Goal: Check status: Check status

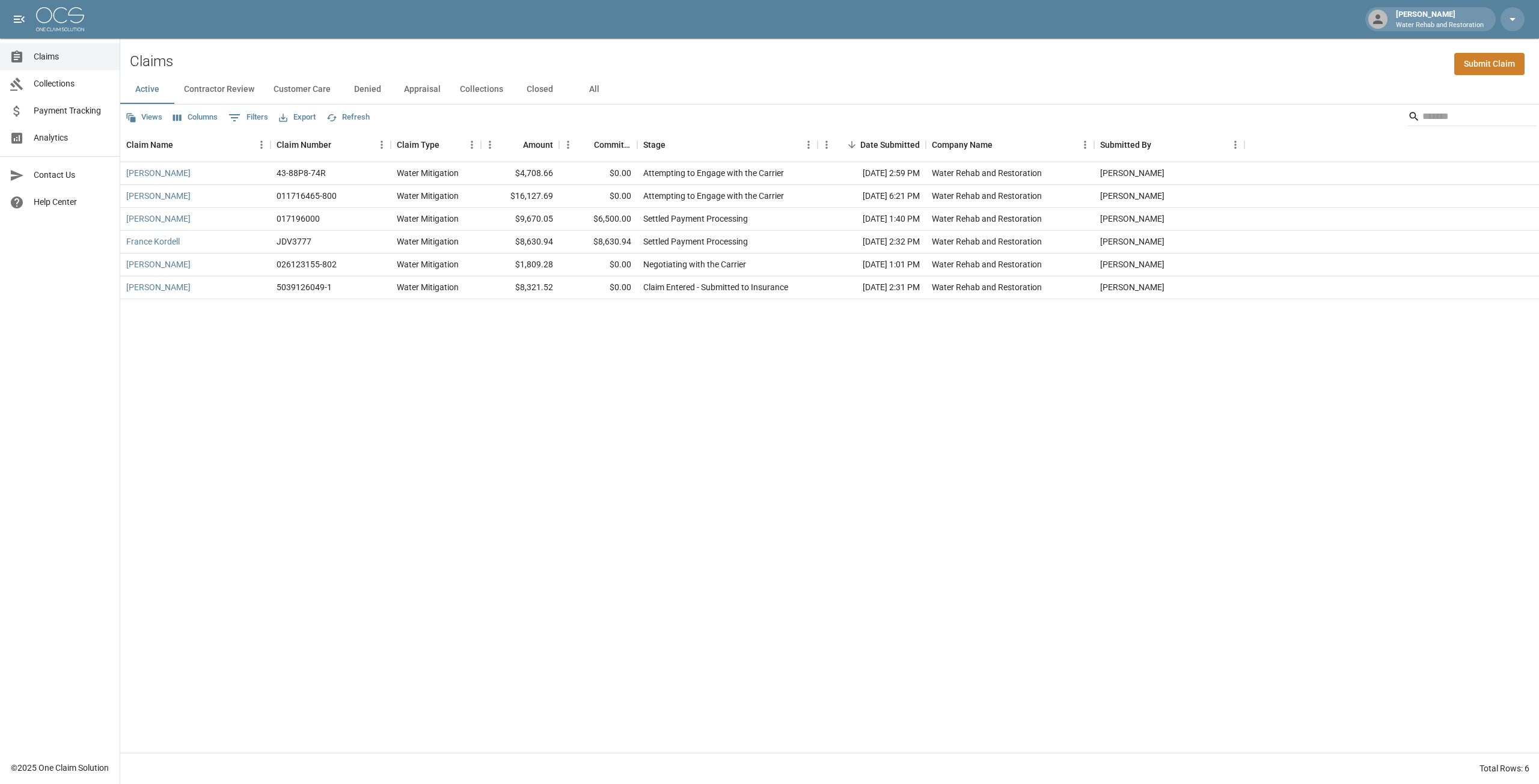
click at [547, 89] on button "Closed" at bounding box center [540, 89] width 55 height 29
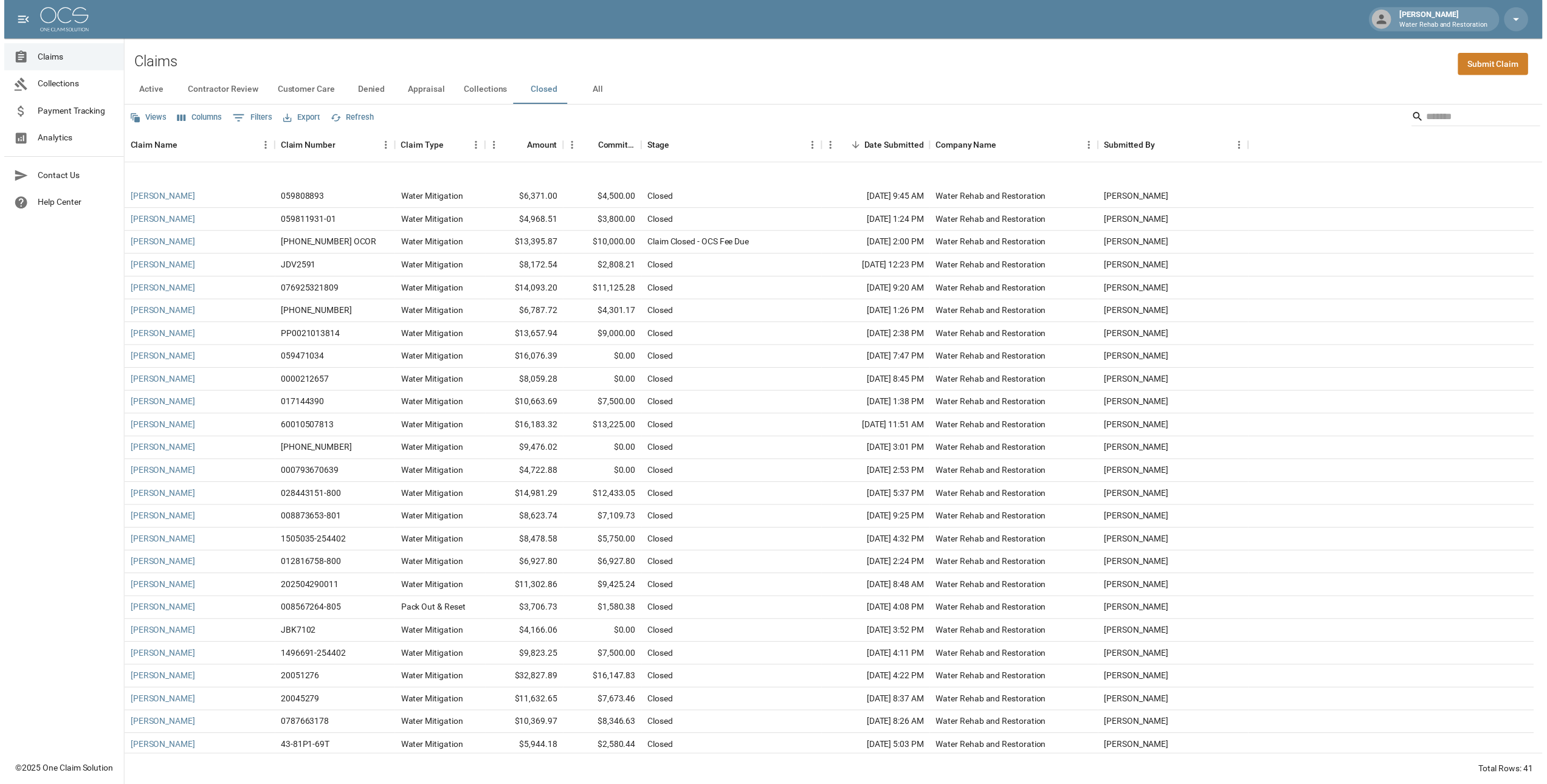
scroll to position [350, 0]
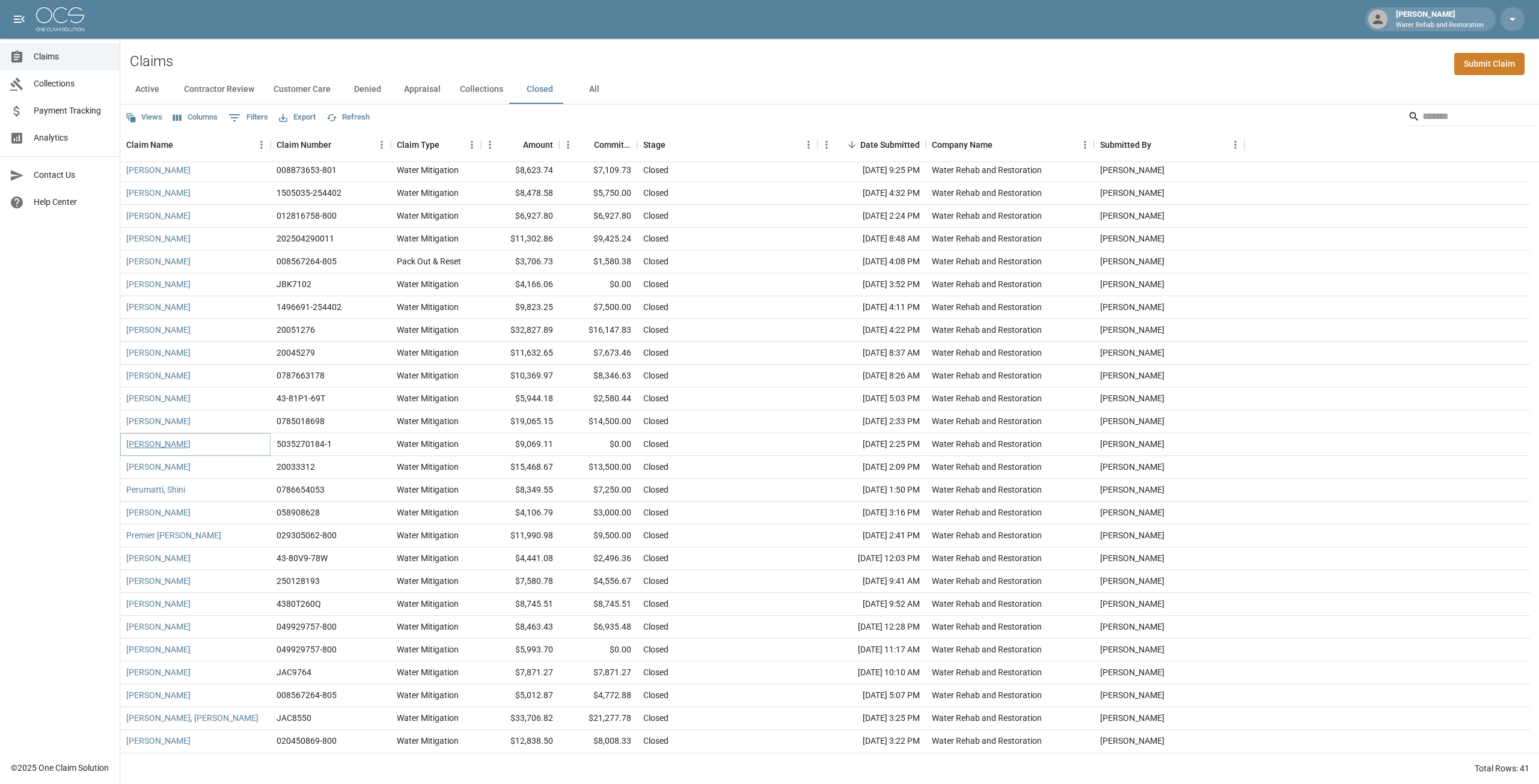
click at [154, 446] on link "[PERSON_NAME]" at bounding box center [158, 444] width 64 height 12
click at [172, 195] on link "[PERSON_NAME]" at bounding box center [158, 196] width 64 height 12
click at [172, 219] on div "[PERSON_NAME]" at bounding box center [196, 219] width 150 height 23
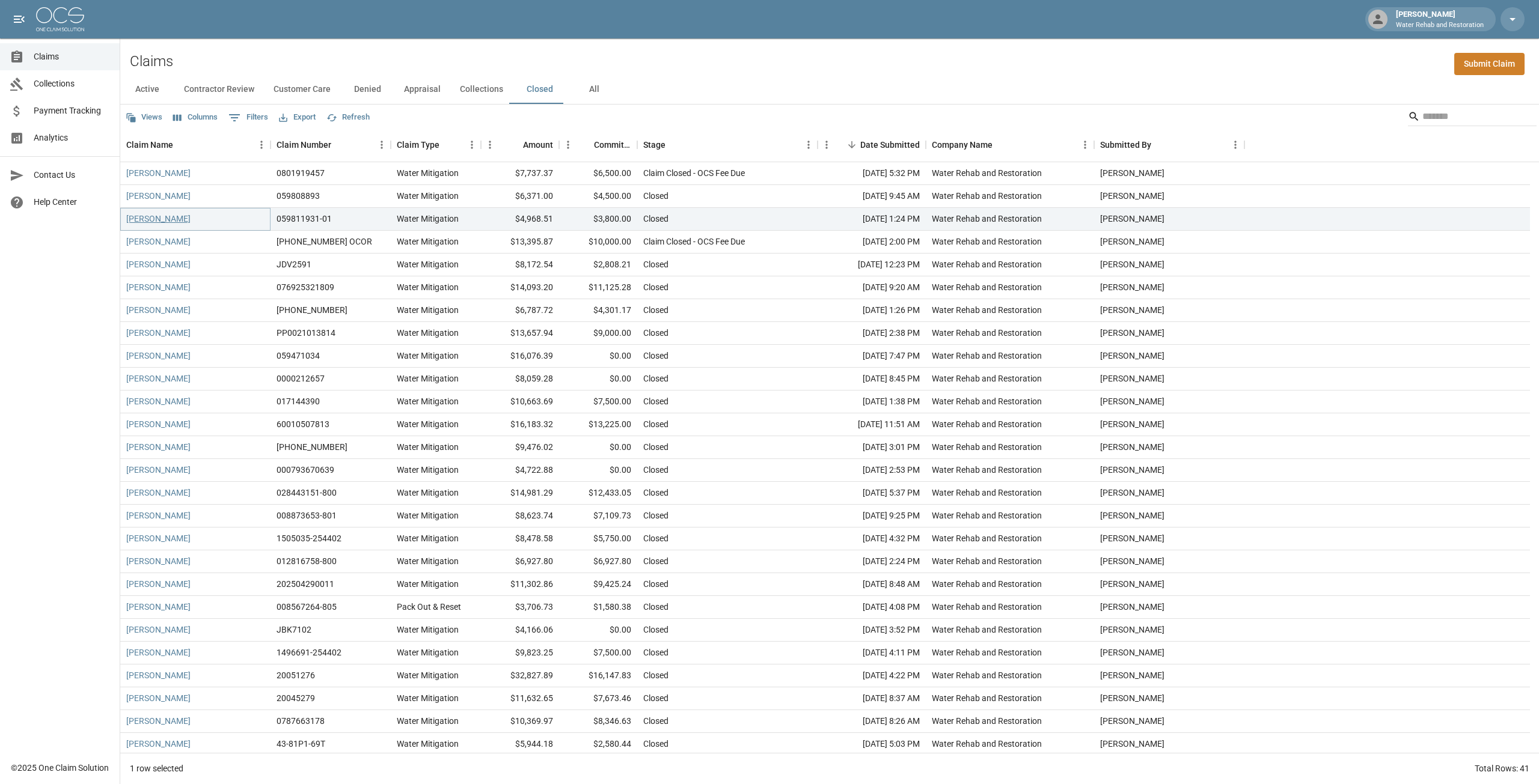
click at [170, 221] on link "[PERSON_NAME]" at bounding box center [158, 218] width 64 height 12
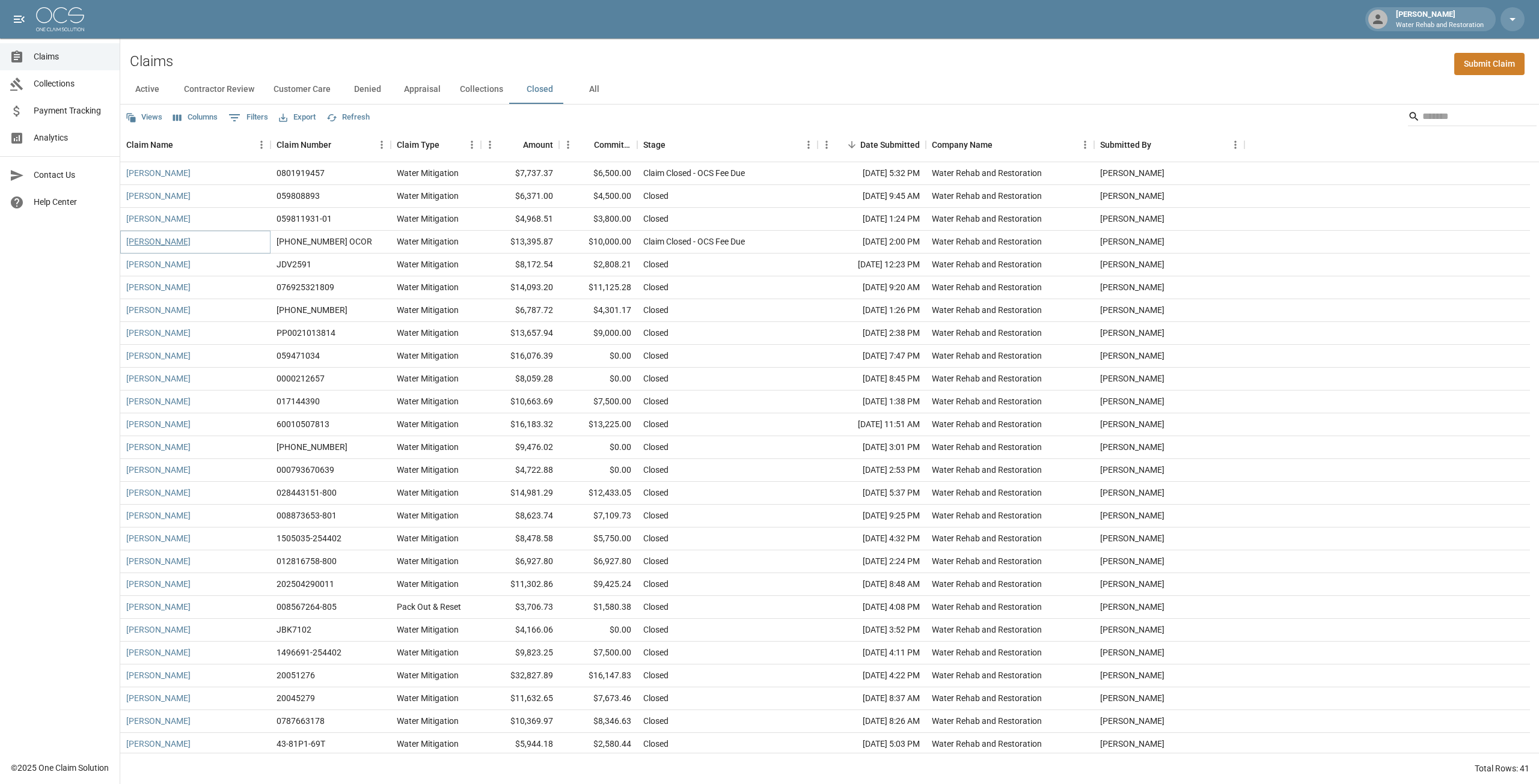
click at [165, 245] on link "[PERSON_NAME]" at bounding box center [158, 242] width 64 height 12
click at [159, 243] on link "[PERSON_NAME]" at bounding box center [158, 242] width 64 height 12
click at [160, 269] on link "[PERSON_NAME]" at bounding box center [158, 264] width 64 height 12
click at [157, 288] on link "[PERSON_NAME]" at bounding box center [158, 287] width 64 height 12
click at [165, 318] on div "[PERSON_NAME]" at bounding box center [196, 310] width 150 height 23
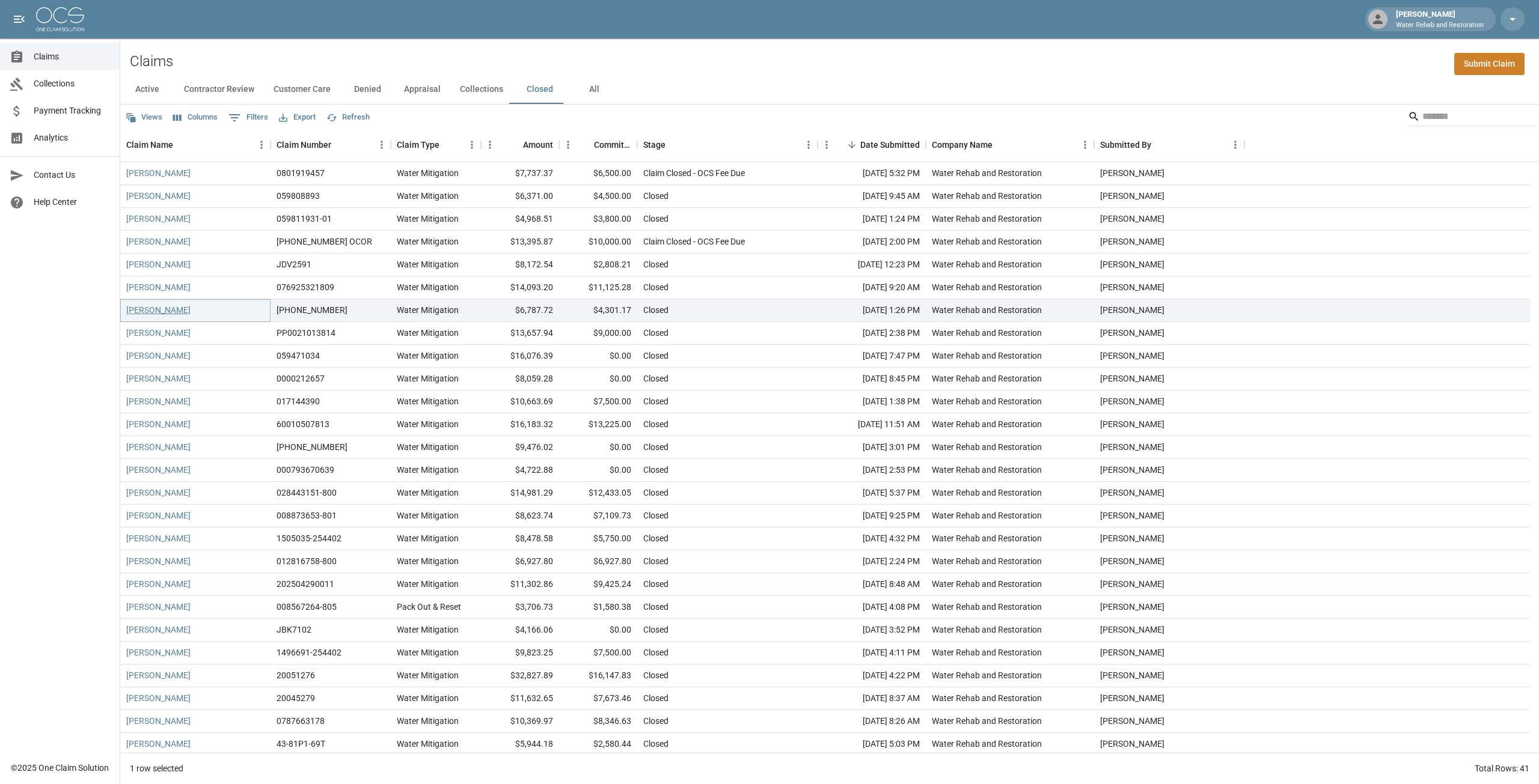
click at [165, 314] on link "[PERSON_NAME]" at bounding box center [158, 310] width 64 height 12
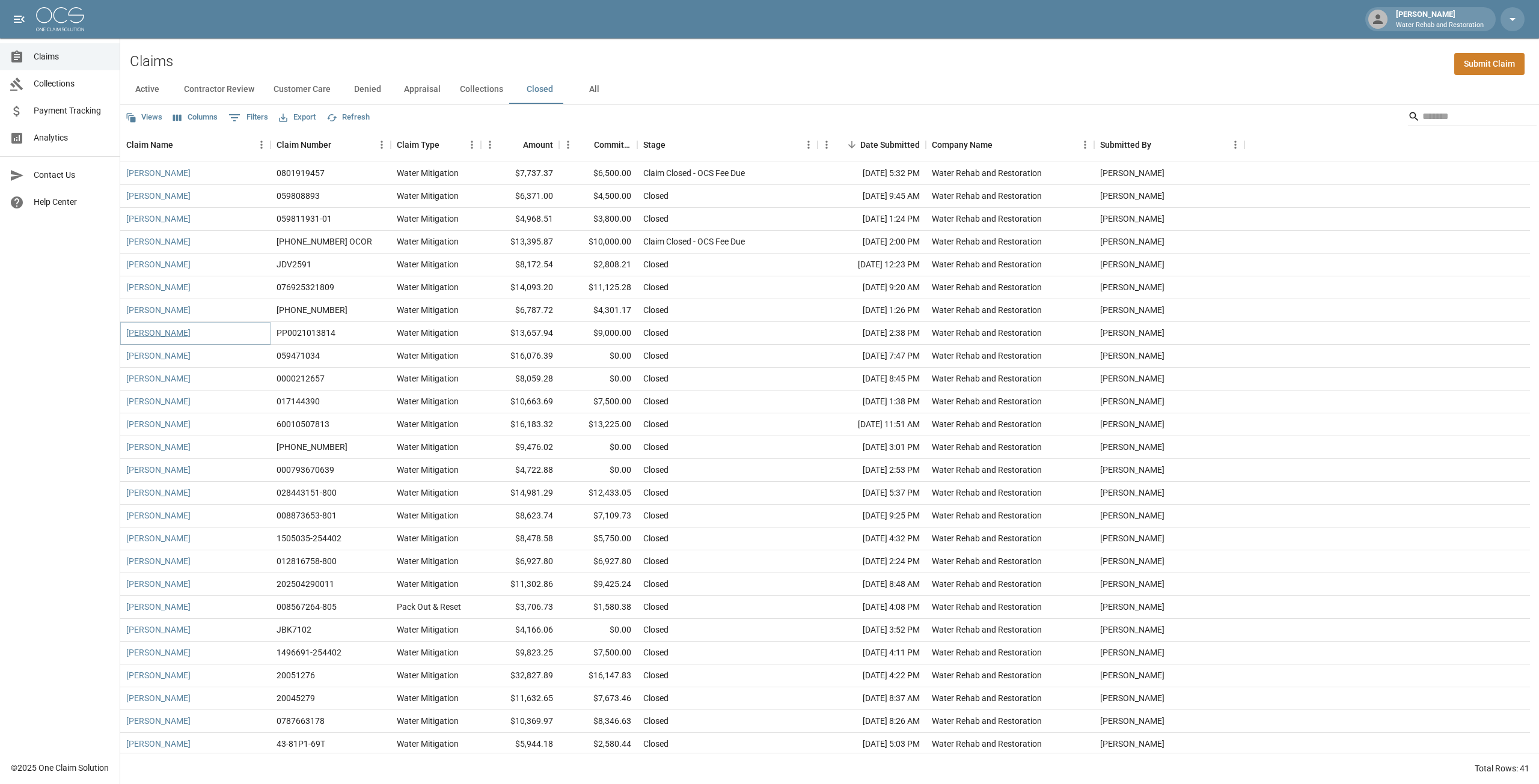
click at [174, 339] on link "[PERSON_NAME]" at bounding box center [158, 333] width 64 height 12
click at [170, 354] on link "[PERSON_NAME]" at bounding box center [158, 355] width 64 height 12
click at [166, 354] on link "[PERSON_NAME]" at bounding box center [158, 355] width 64 height 12
click at [158, 382] on link "[PERSON_NAME]" at bounding box center [158, 378] width 64 height 12
click at [154, 402] on link "[PERSON_NAME]" at bounding box center [158, 401] width 64 height 12
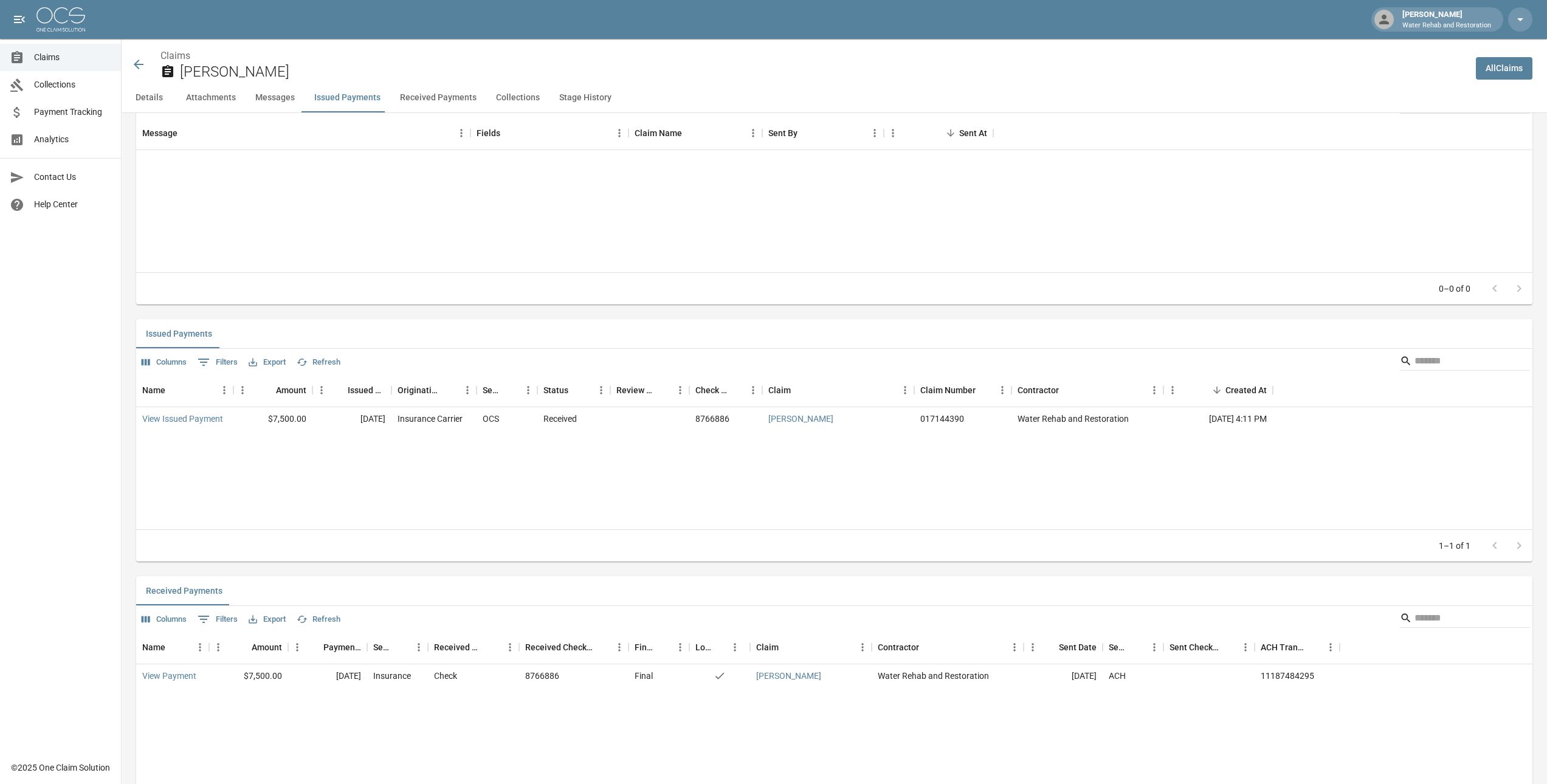
scroll to position [1155, 0]
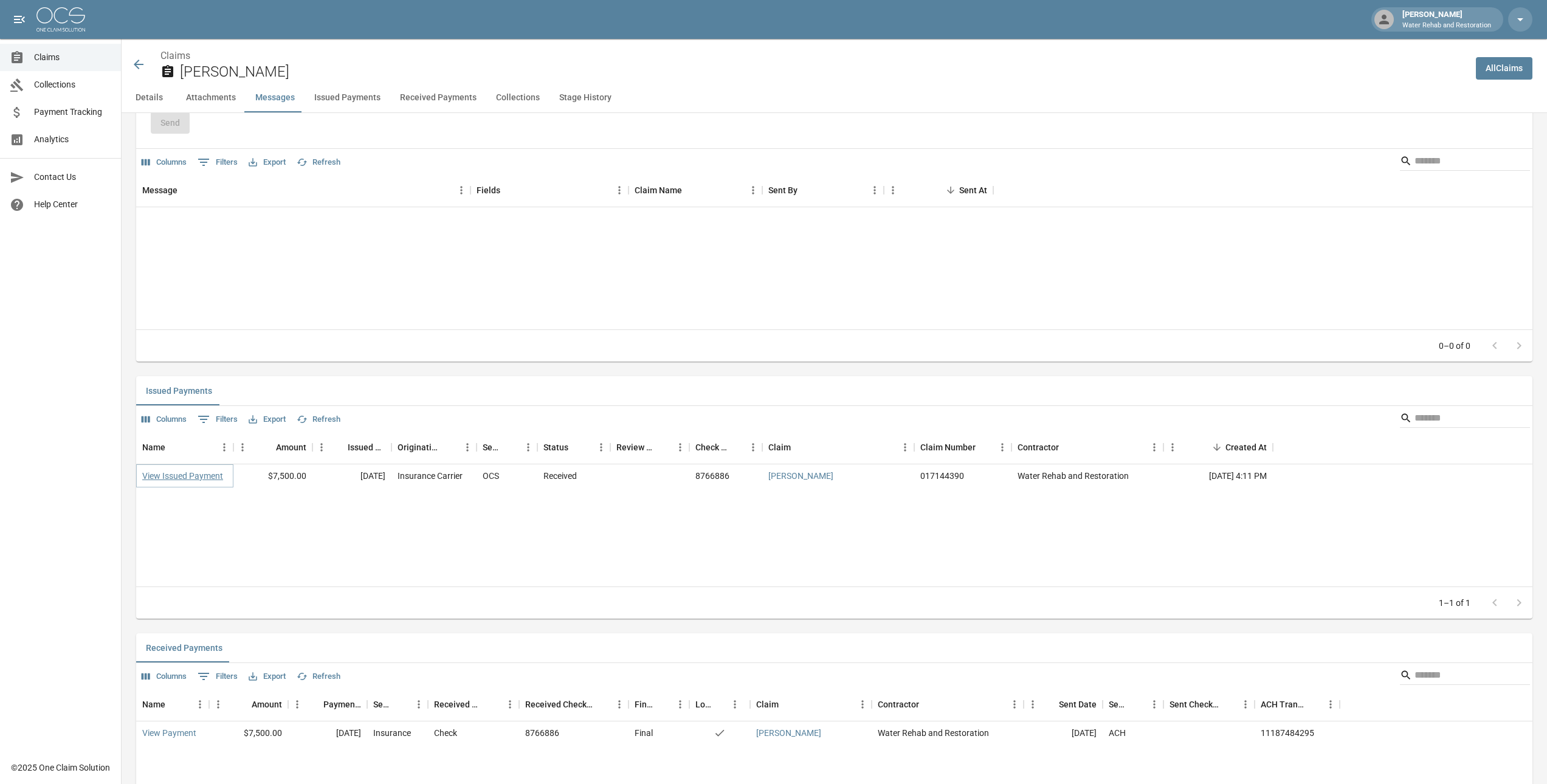
click at [189, 470] on link "View Issued Payment" at bounding box center [183, 475] width 81 height 12
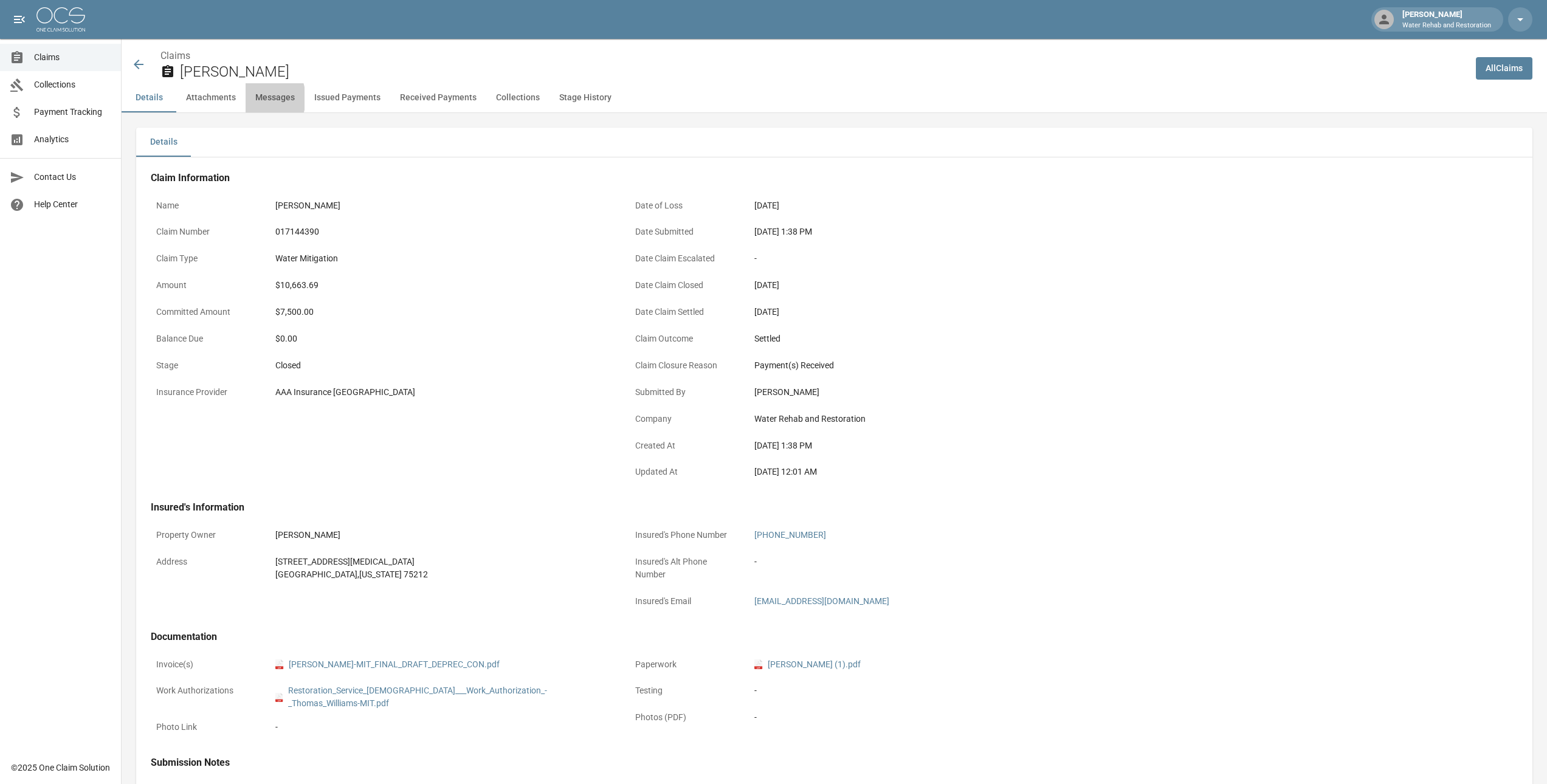
click at [251, 99] on button "Messages" at bounding box center [275, 98] width 59 height 29
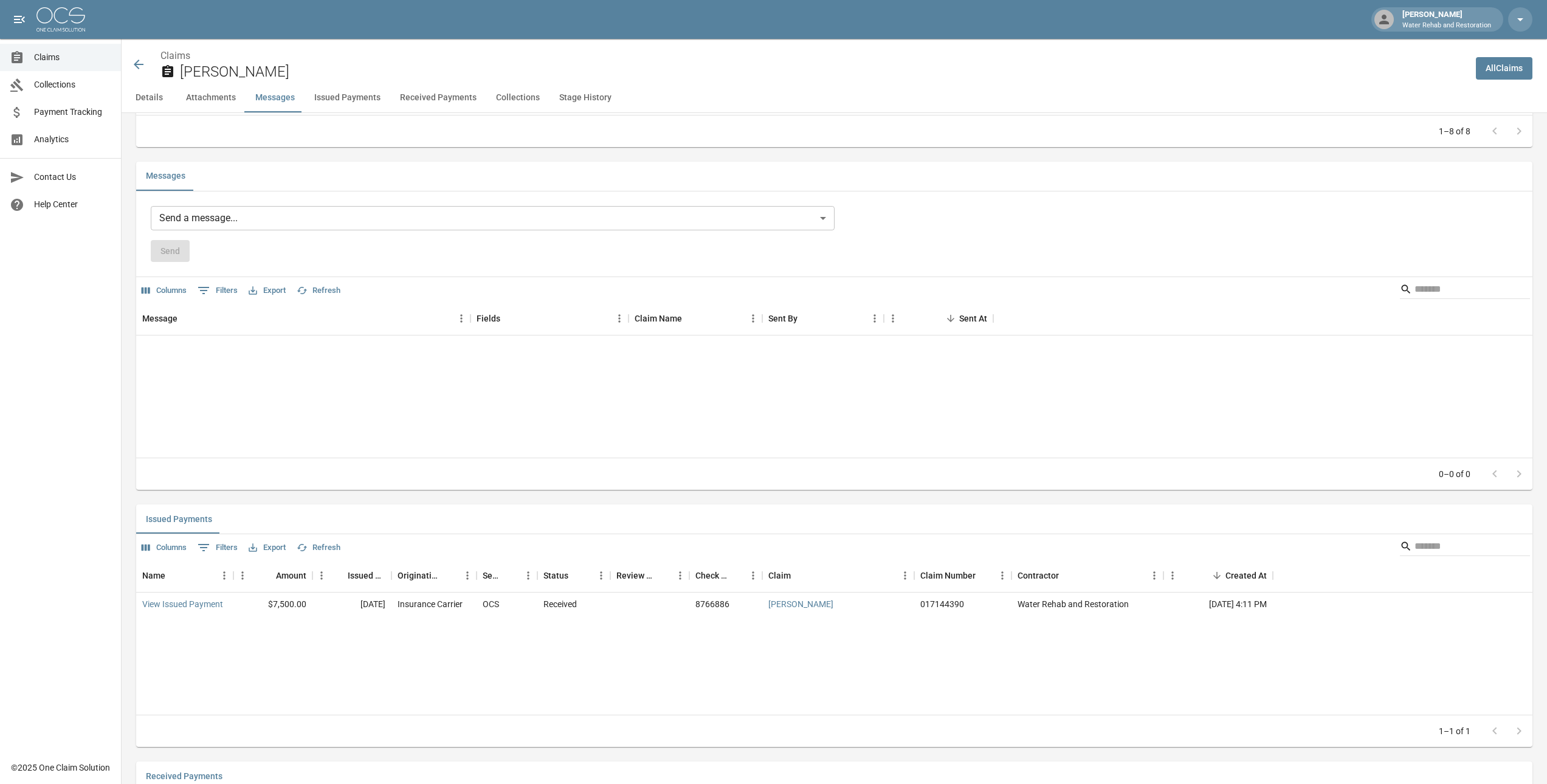
click at [229, 96] on button "Attachments" at bounding box center [210, 98] width 69 height 29
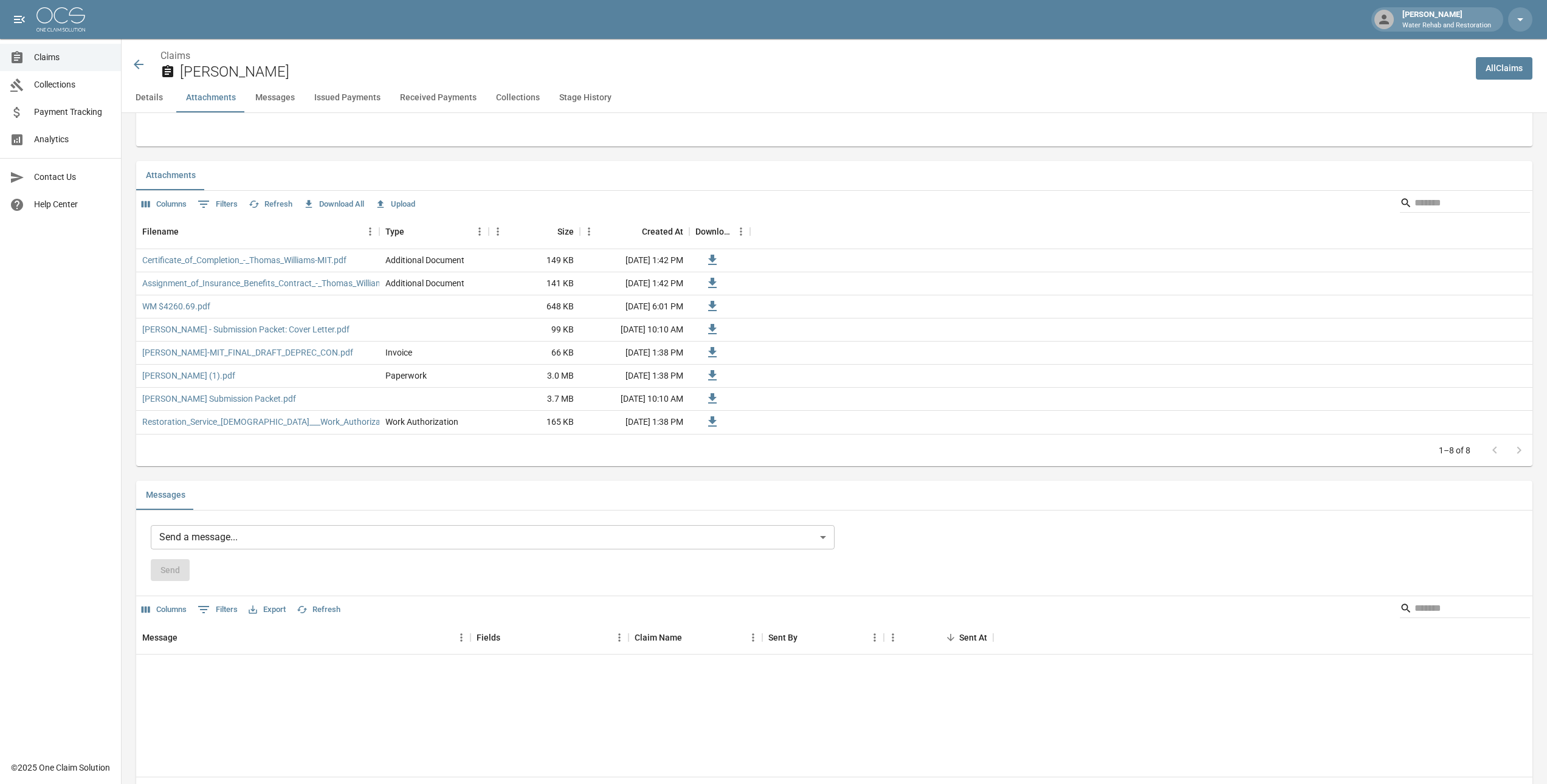
scroll to position [707, 0]
click at [503, 92] on button "Collections" at bounding box center [517, 98] width 63 height 29
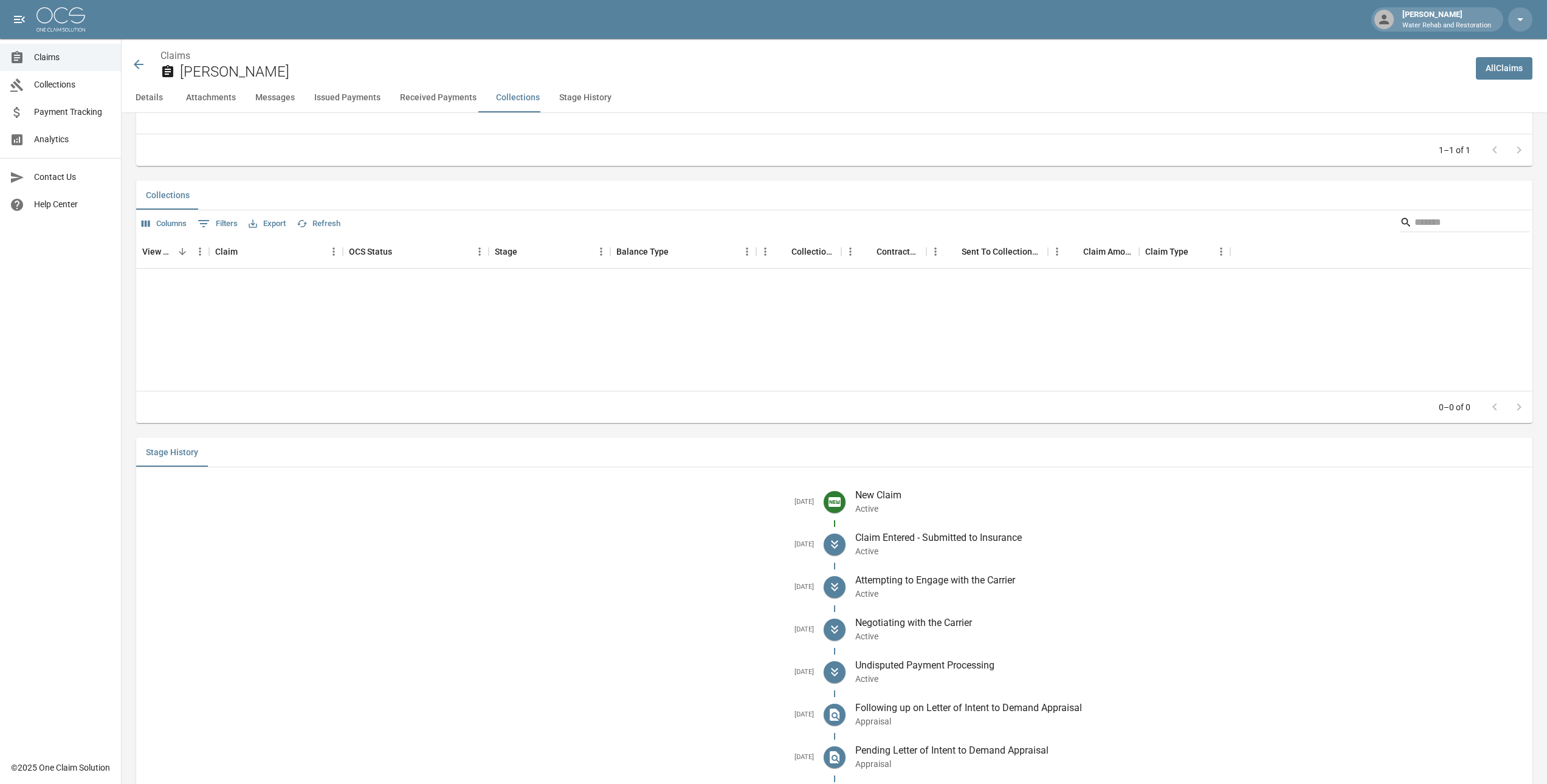
scroll to position [1884, 0]
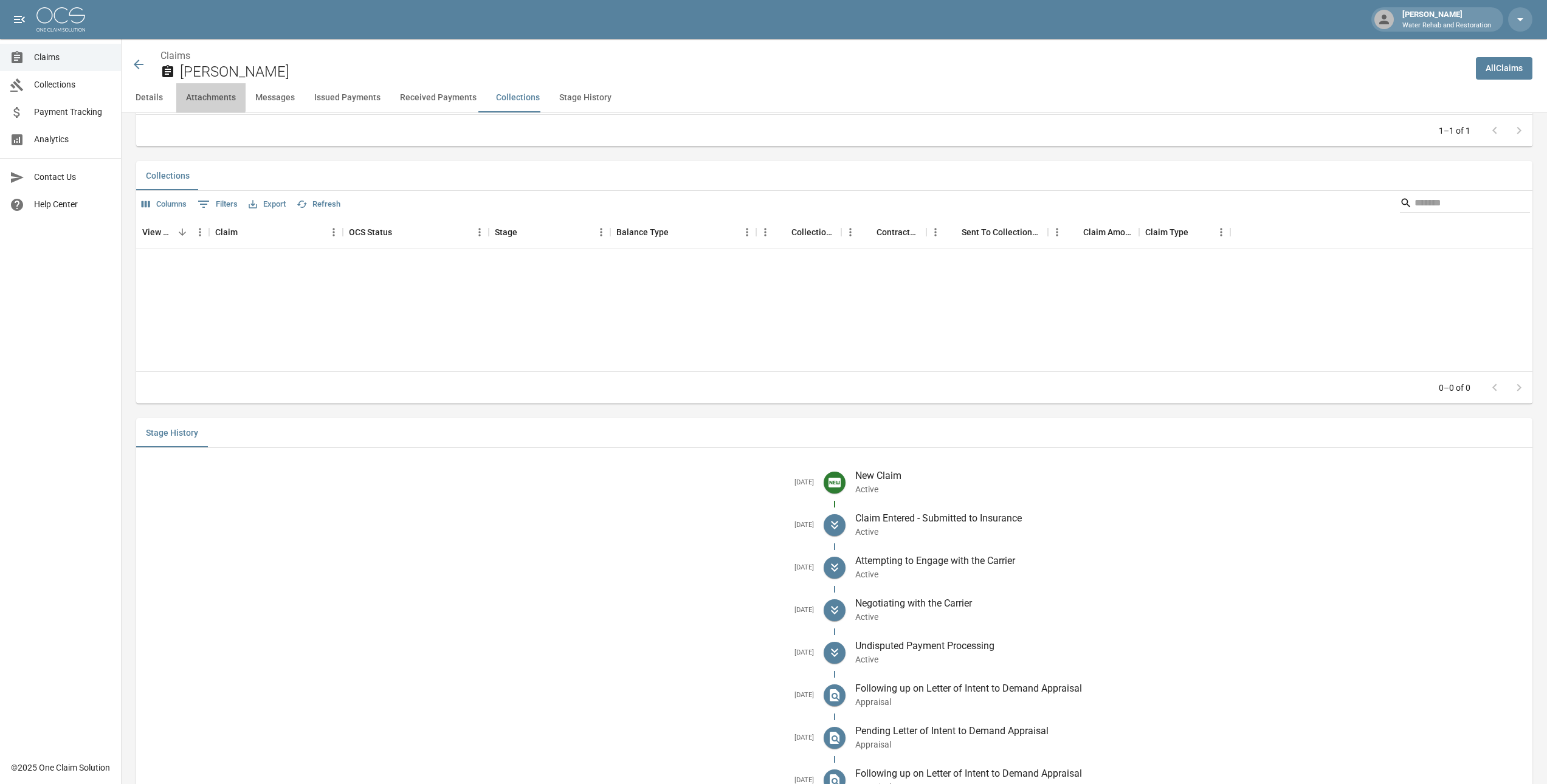
click at [203, 95] on button "Attachments" at bounding box center [210, 98] width 69 height 29
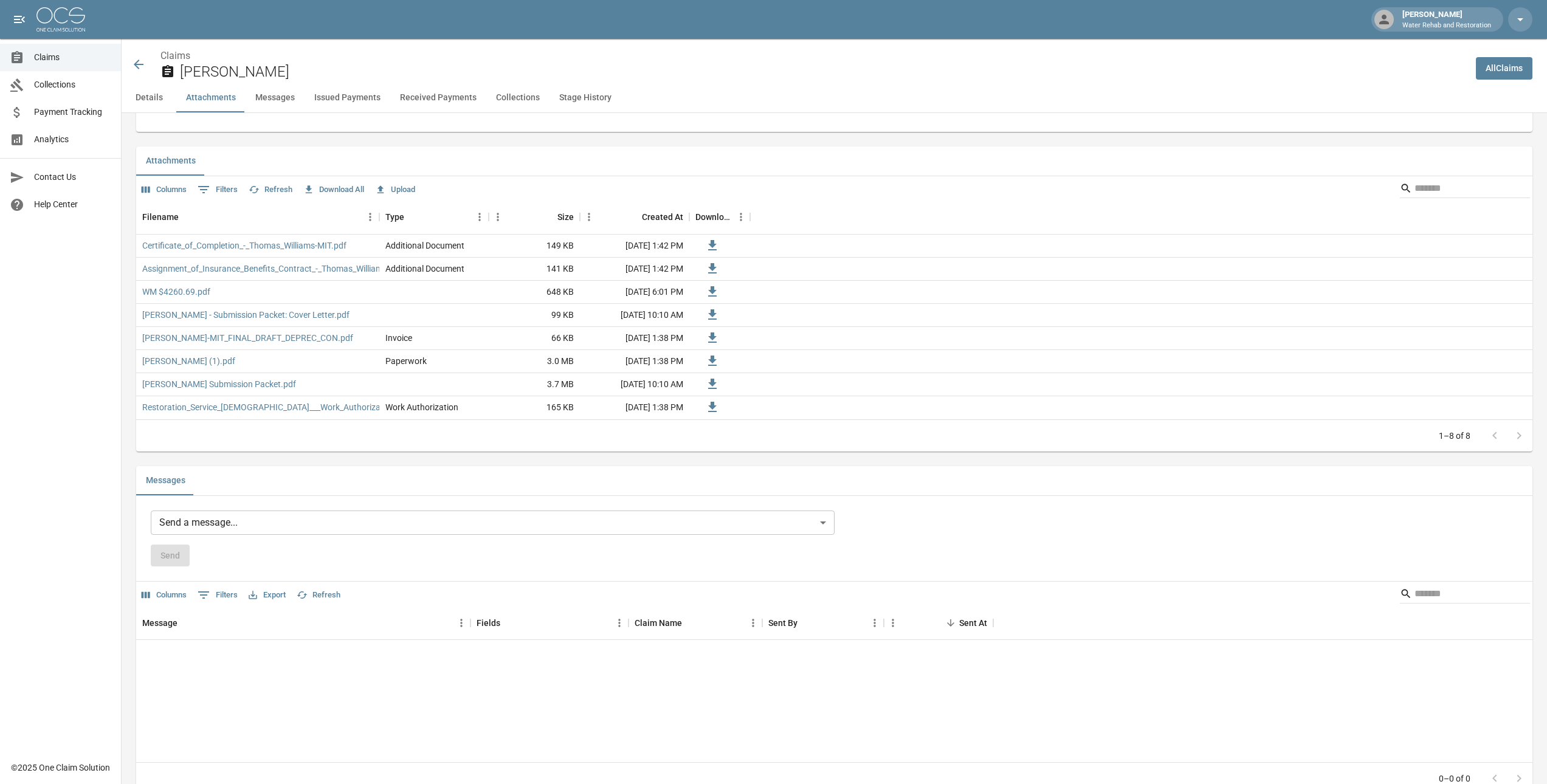
scroll to position [707, 0]
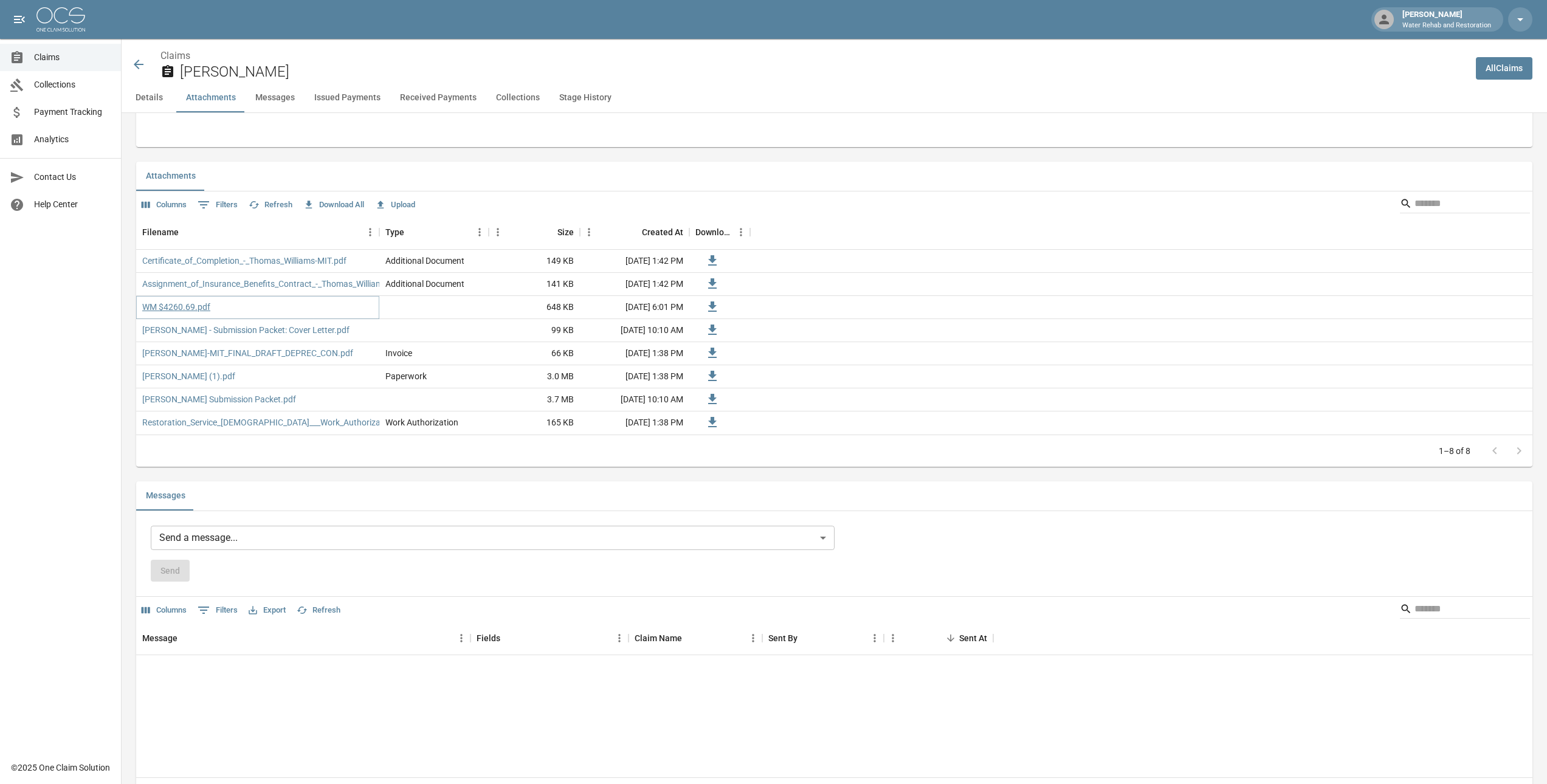
click at [182, 300] on link "WM $4260.69.pdf" at bounding box center [177, 306] width 68 height 12
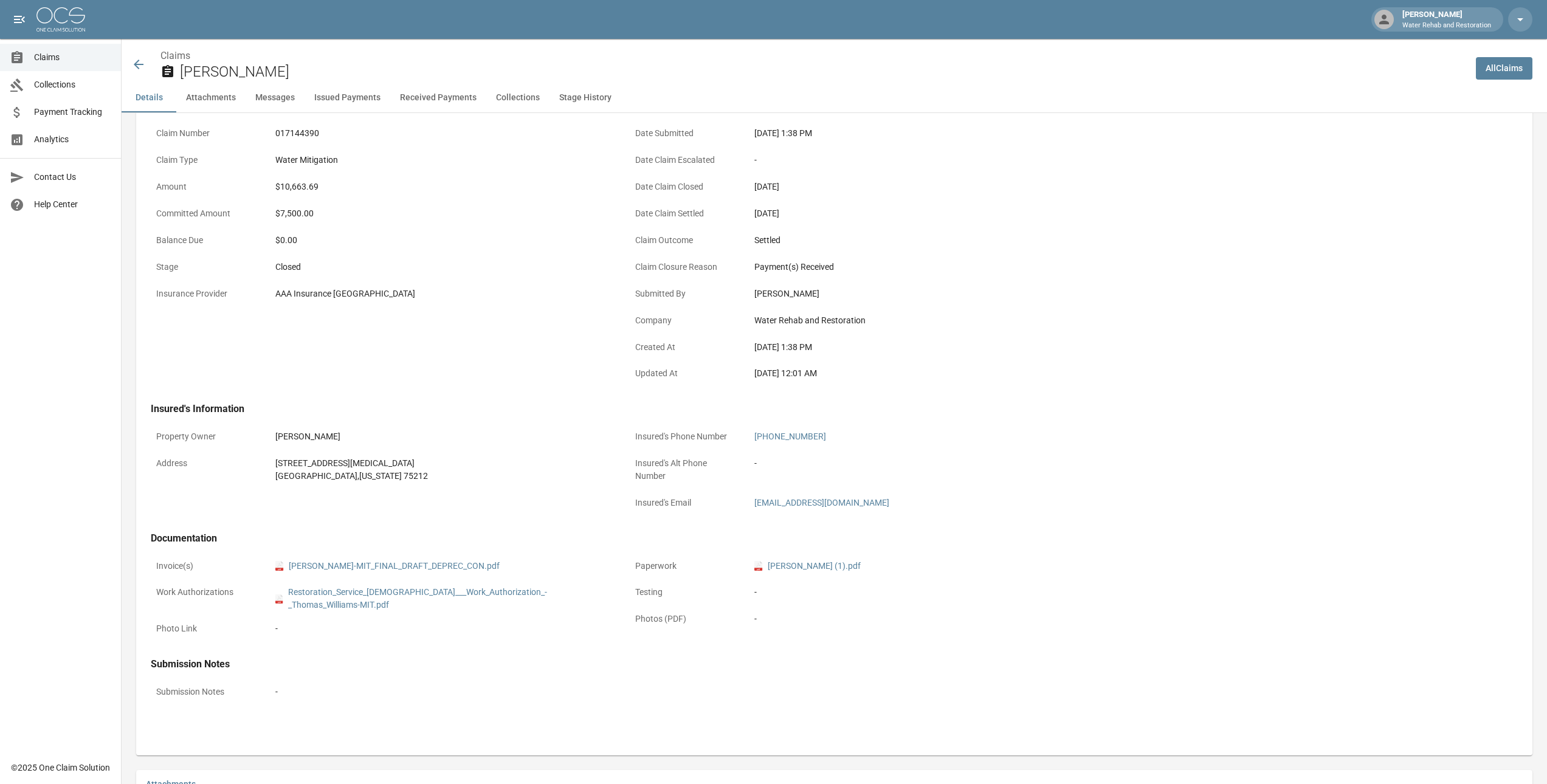
scroll to position [0, 0]
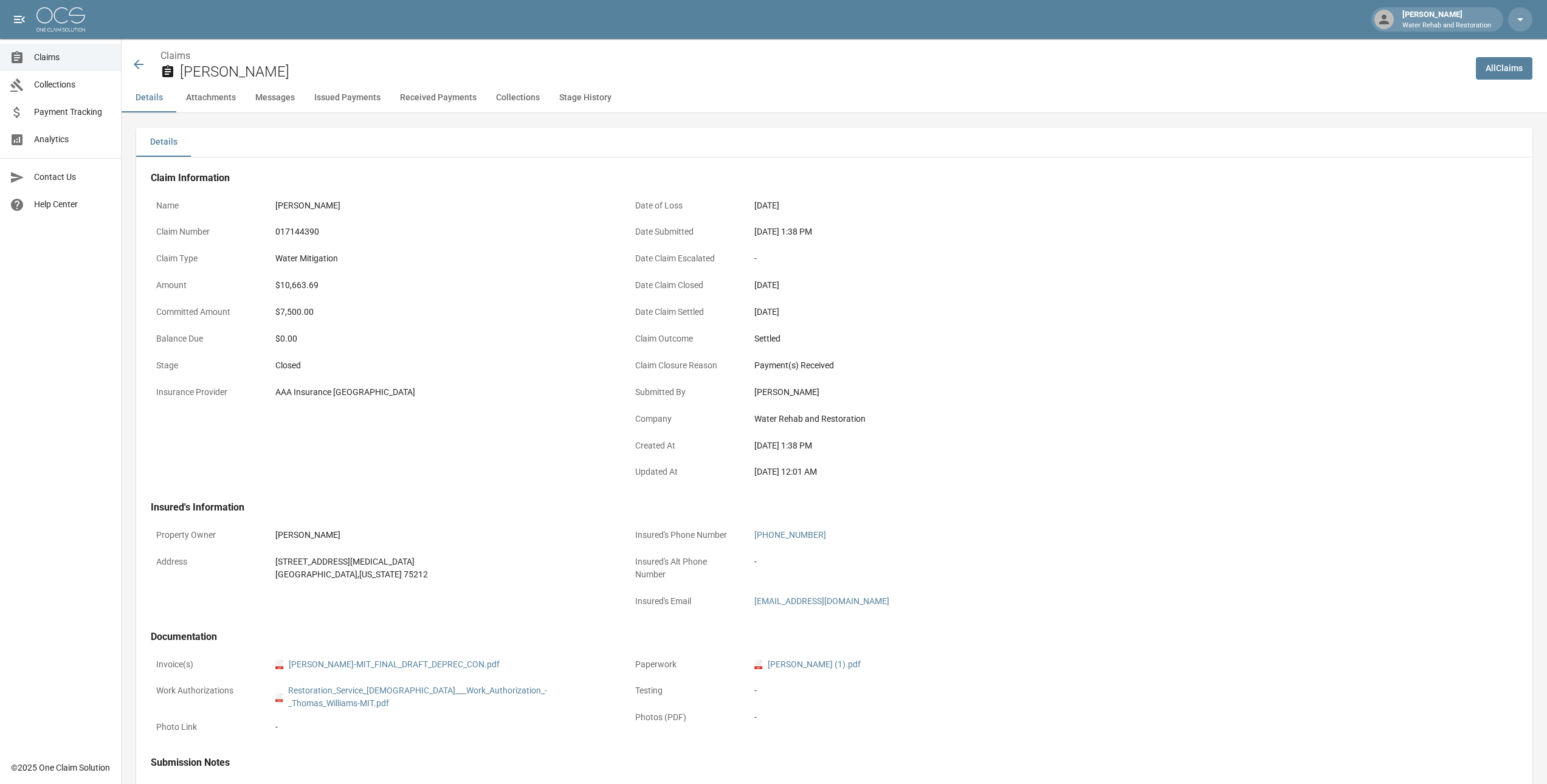
click at [568, 92] on button "Stage History" at bounding box center [585, 98] width 71 height 29
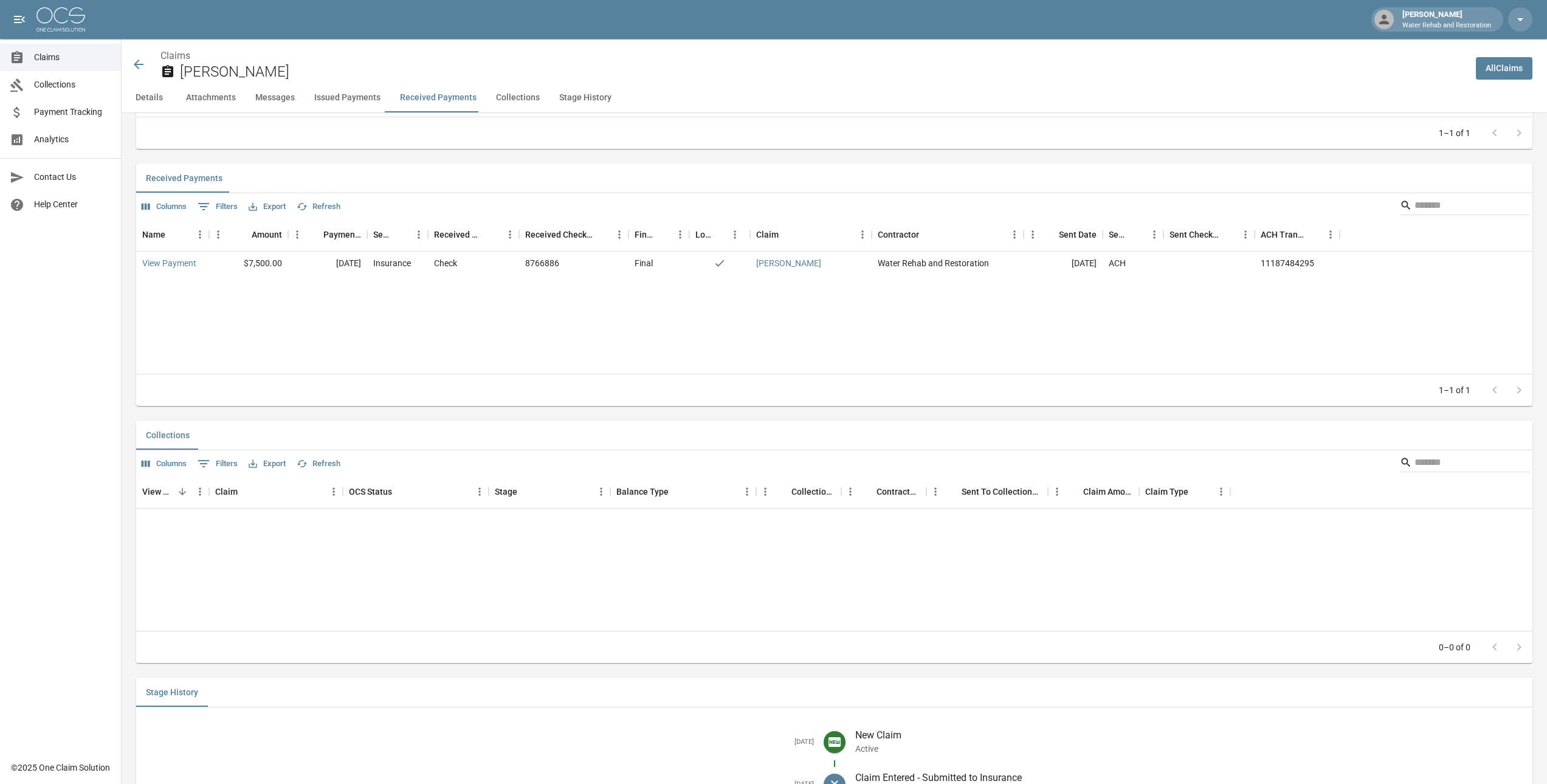
scroll to position [1520, 0]
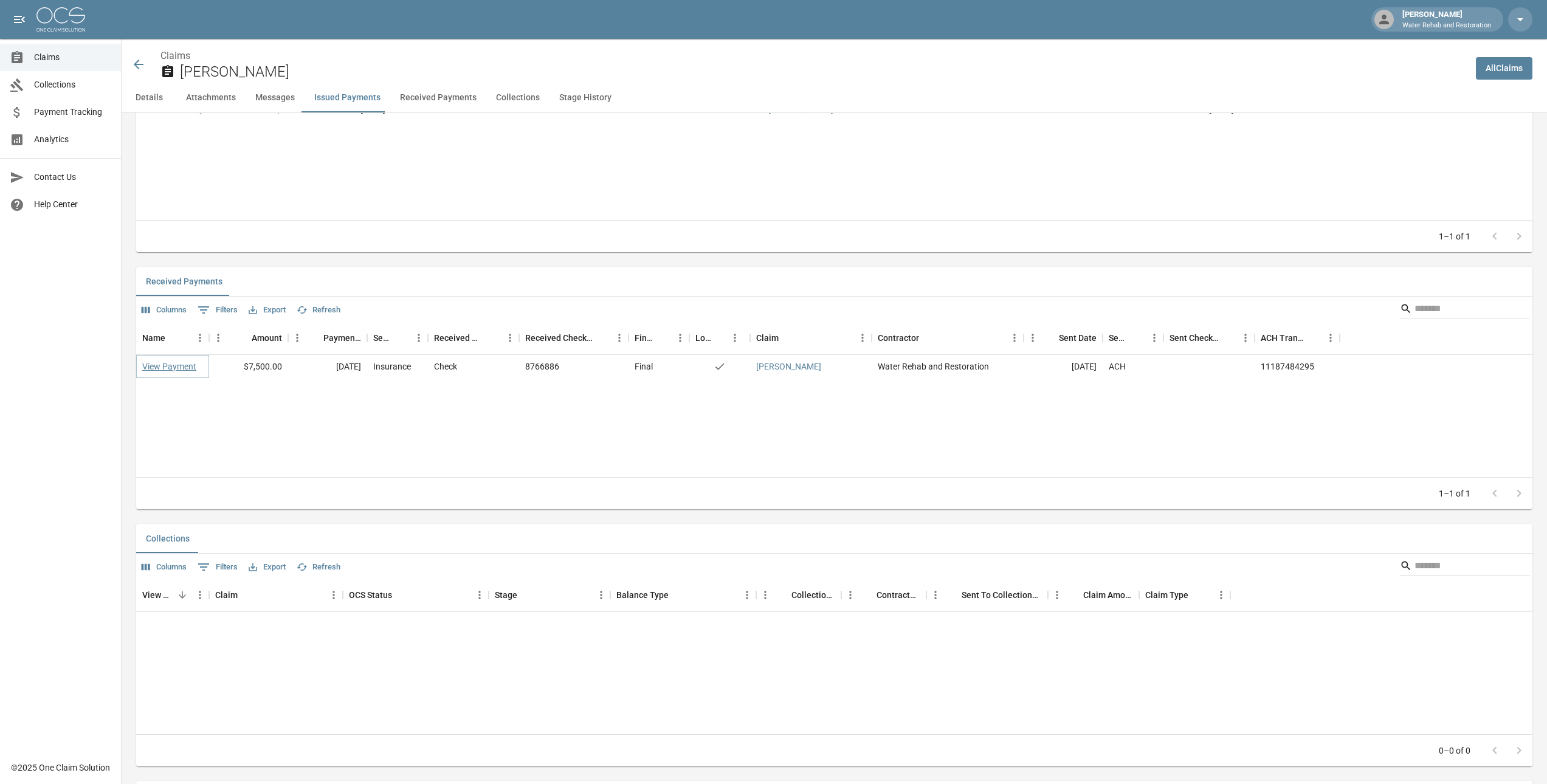
click at [173, 360] on link "View Payment" at bounding box center [169, 366] width 54 height 12
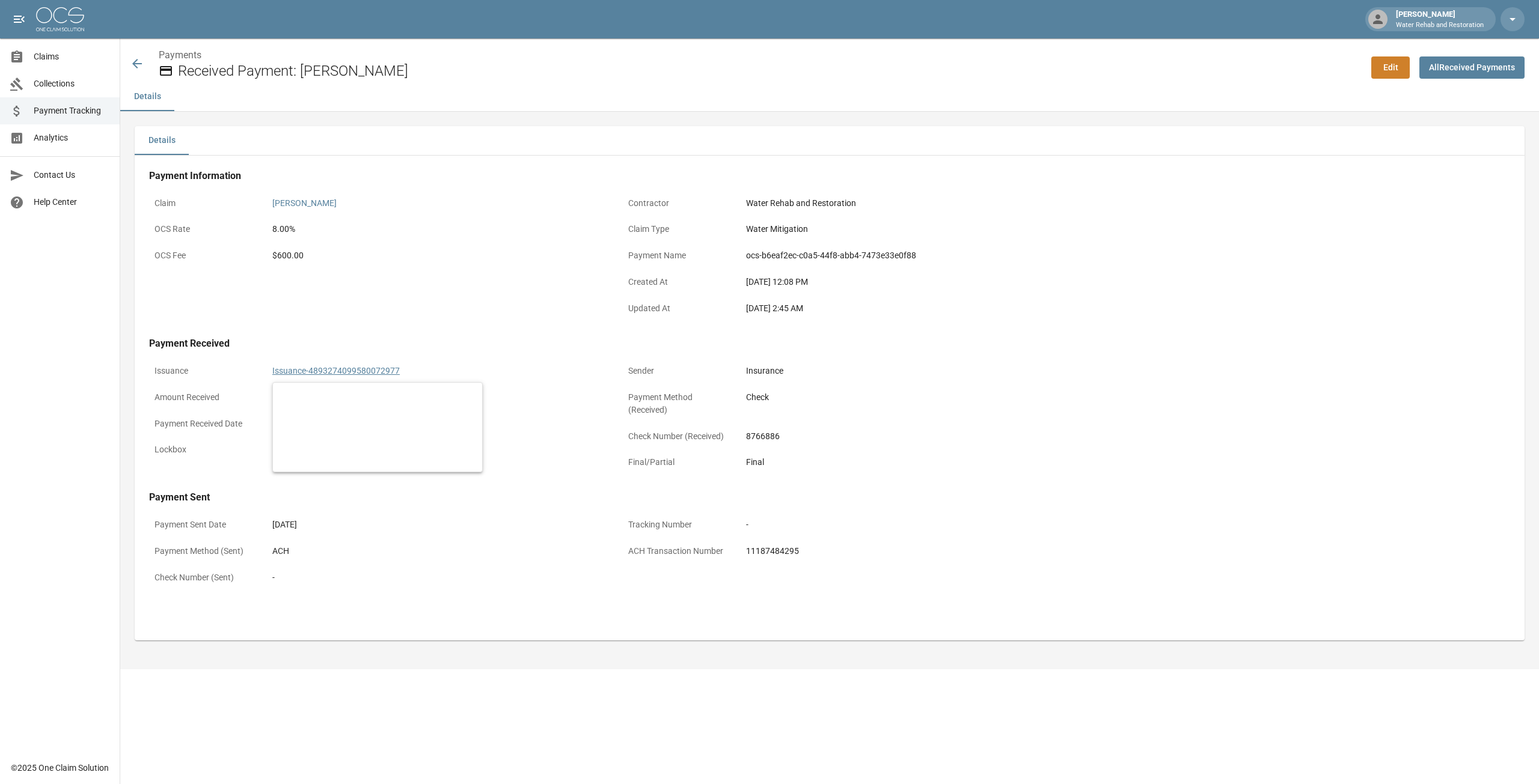
click at [355, 370] on link "Issuance-4893274099580072977" at bounding box center [337, 370] width 128 height 9
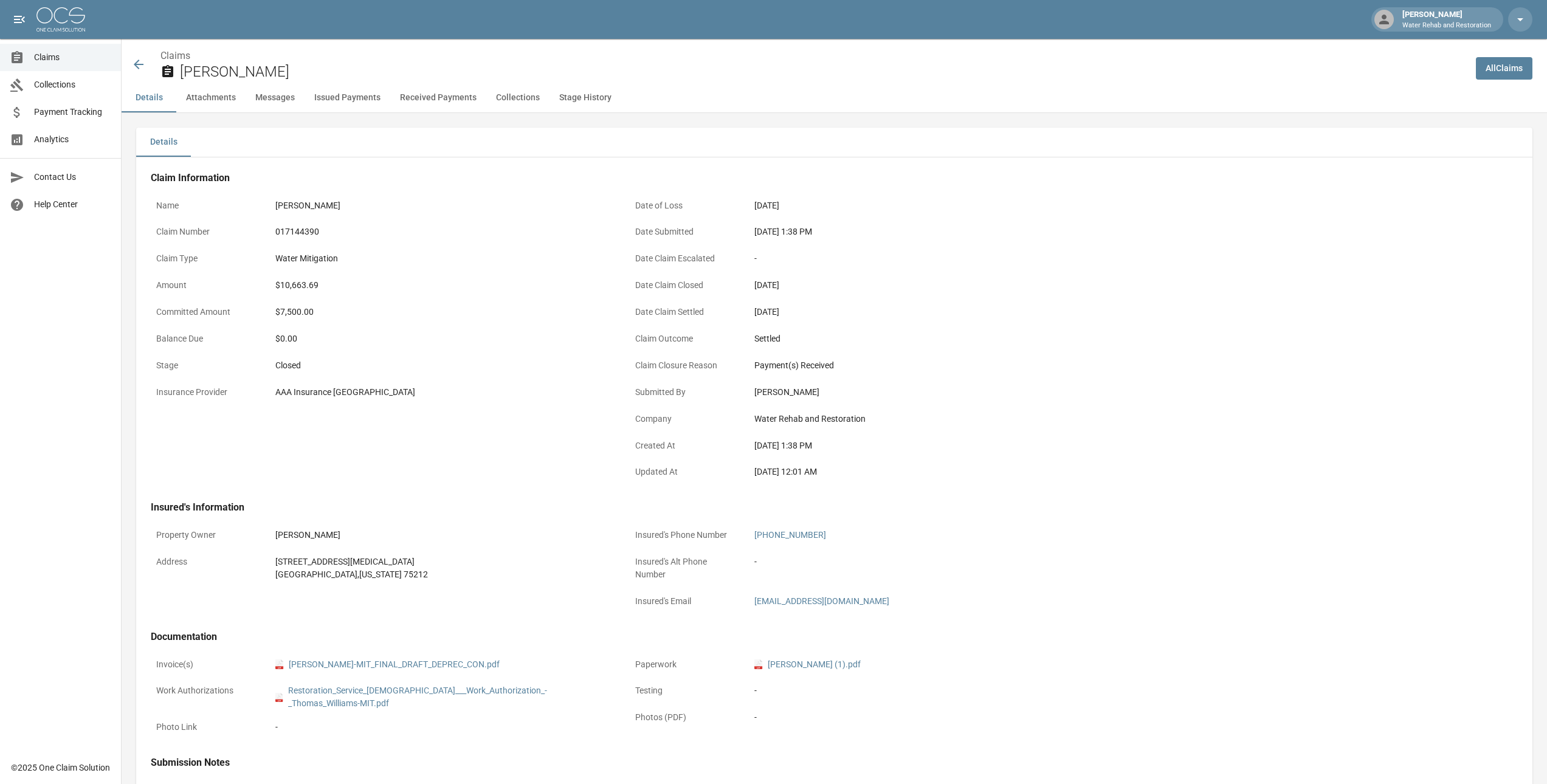
click at [340, 100] on button "Issued Payments" at bounding box center [347, 98] width 86 height 29
